Goal: Information Seeking & Learning: Learn about a topic

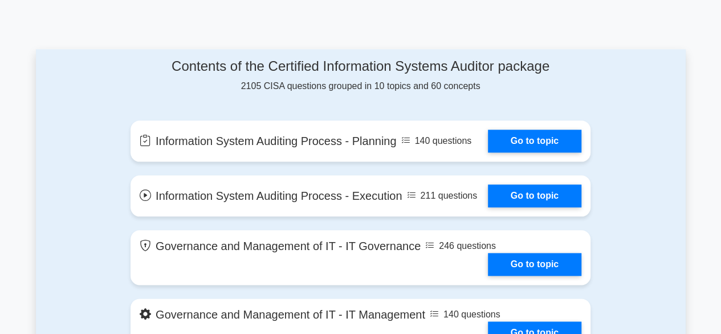
scroll to position [512, 0]
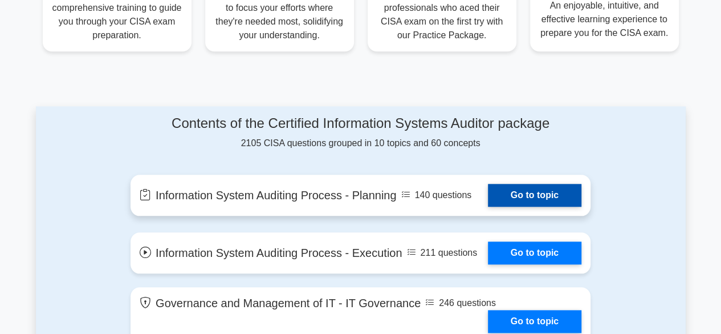
click at [488, 184] on link "Go to topic" at bounding box center [535, 195] width 94 height 23
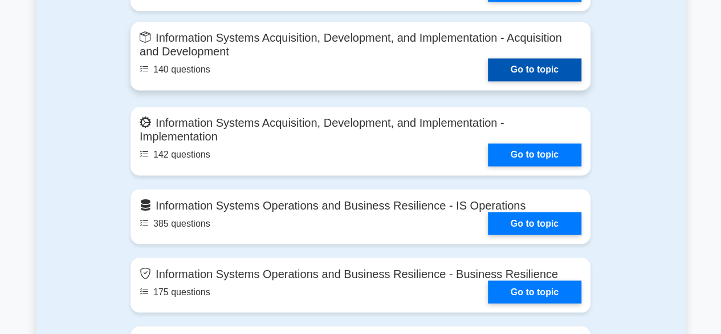
scroll to position [968, 0]
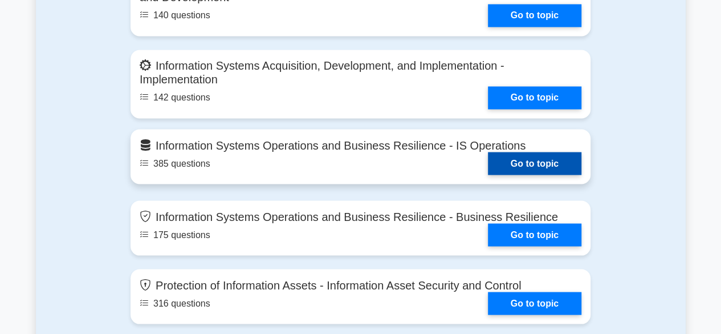
click at [488, 152] on link "Go to topic" at bounding box center [535, 163] width 94 height 23
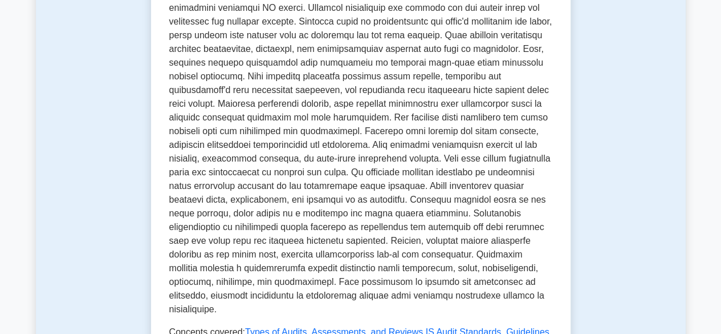
scroll to position [513, 0]
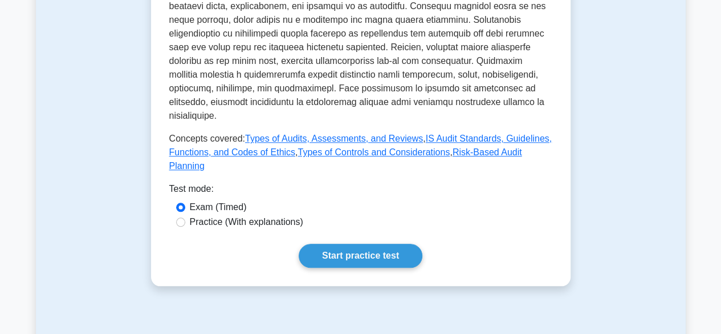
click at [176, 215] on div "Practice (With explanations)" at bounding box center [361, 222] width 370 height 14
click at [176, 217] on input "Practice (With explanations)" at bounding box center [180, 221] width 9 height 9
radio input "true"
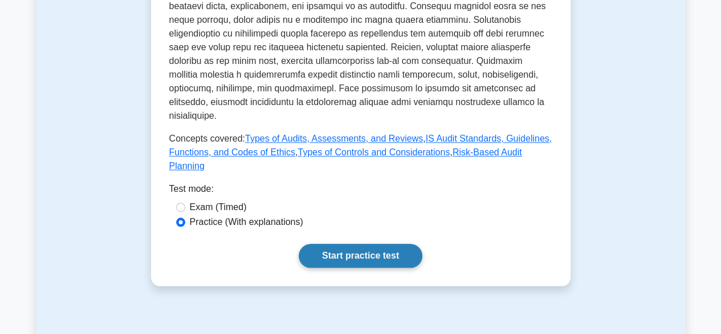
click at [299, 243] on link "Start practice test" at bounding box center [361, 255] width 124 height 24
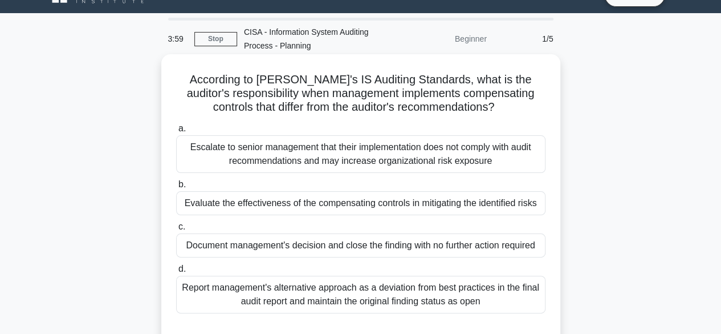
scroll to position [36, 0]
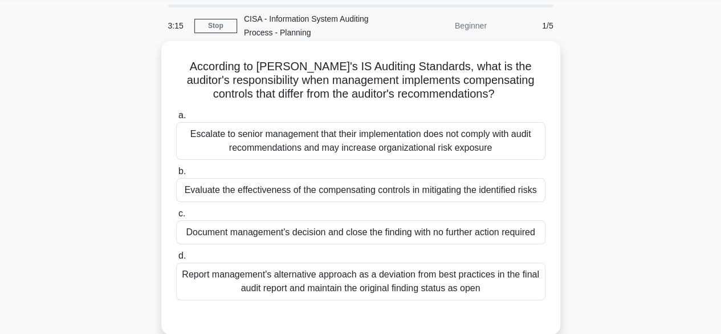
click at [314, 187] on div "Evaluate the effectiveness of the compensating controls in mitigating the ident…" at bounding box center [361, 190] width 370 height 24
click at [220, 184] on div "Evaluate the effectiveness of the compensating controls in mitigating the ident…" at bounding box center [361, 190] width 370 height 24
click at [176, 175] on input "b. Evaluate the effectiveness of the compensating controls in mitigating the id…" at bounding box center [176, 171] width 0 height 7
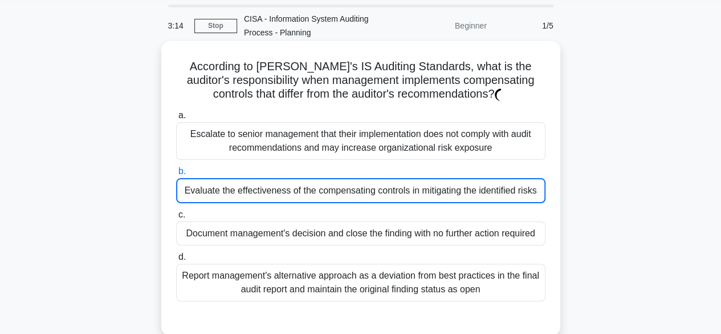
click at [220, 184] on div "Evaluate the effectiveness of the compensating controls in mitigating the ident…" at bounding box center [361, 190] width 370 height 25
click at [176, 175] on input "b. Evaluate the effectiveness of the compensating controls in mitigating the id…" at bounding box center [176, 171] width 0 height 7
click at [184, 178] on div "Evaluate the effectiveness of the compensating controls in mitigating the ident…" at bounding box center [361, 190] width 370 height 25
click at [176, 175] on input "b. Evaluate the effectiveness of the compensating controls in mitigating the id…" at bounding box center [176, 171] width 0 height 7
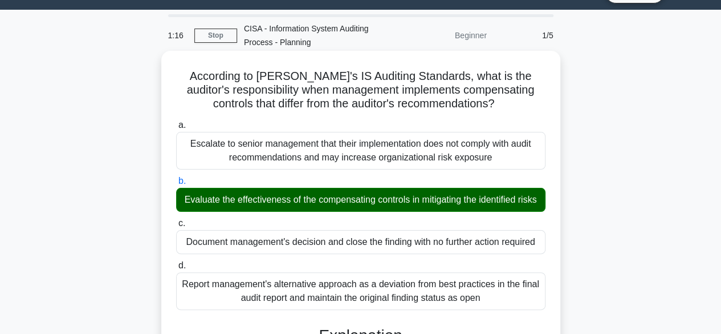
scroll to position [0, 0]
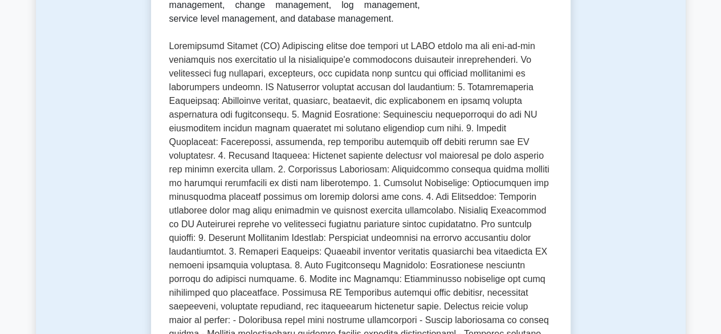
scroll to position [285, 0]
